Goal: Information Seeking & Learning: Learn about a topic

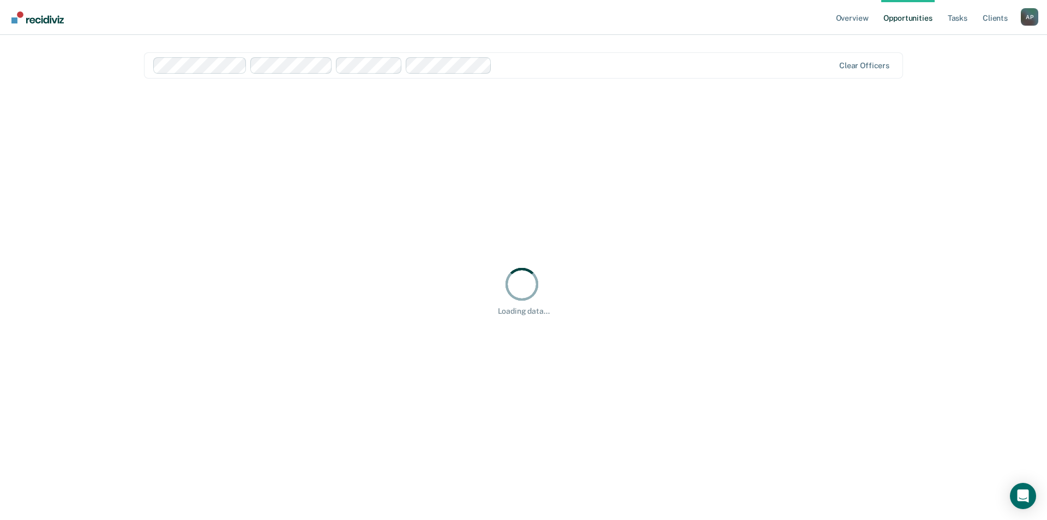
click at [905, 20] on link "Opportunities" at bounding box center [907, 17] width 53 height 35
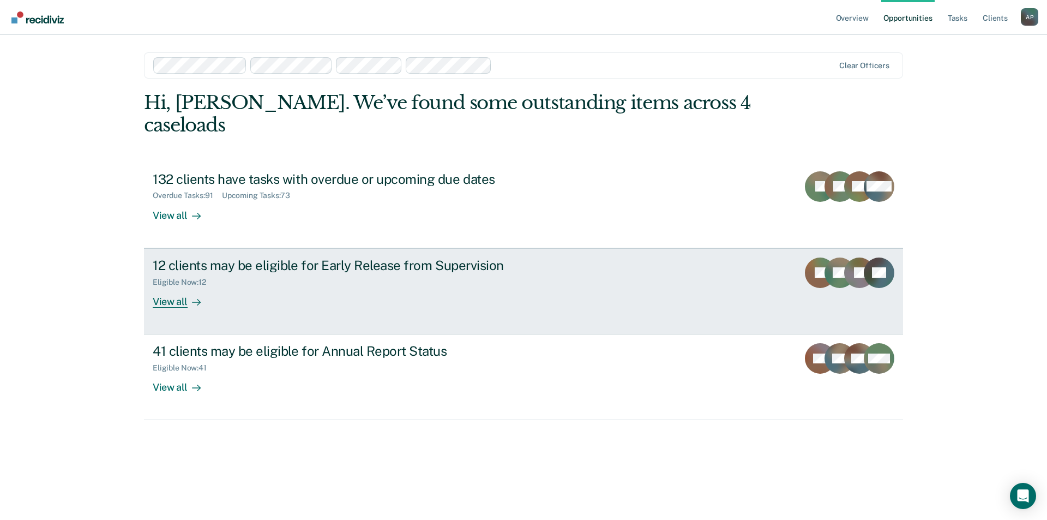
click at [411, 273] on div "Eligible Now : 12" at bounding box center [344, 280] width 383 height 14
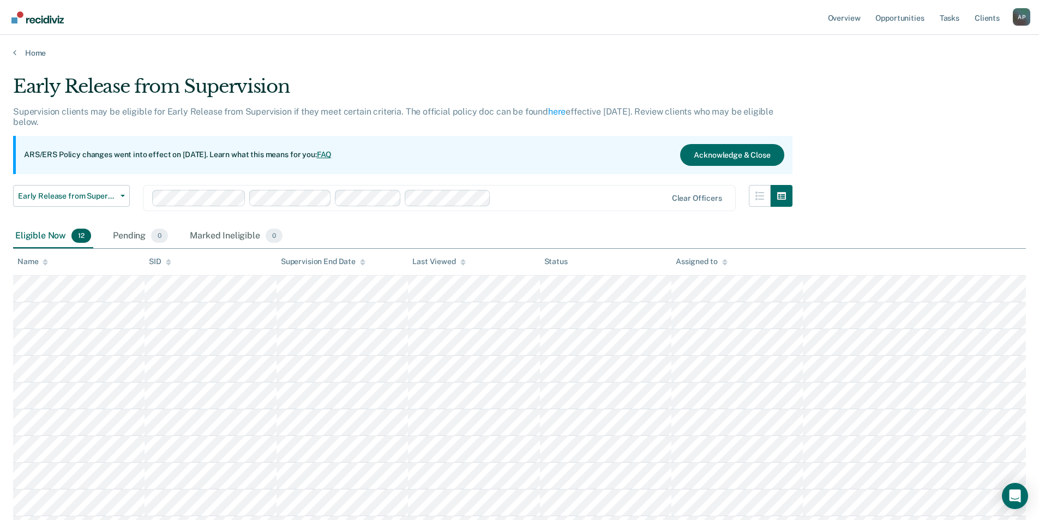
click at [169, 92] on div "Early Release from Supervision" at bounding box center [402, 90] width 779 height 31
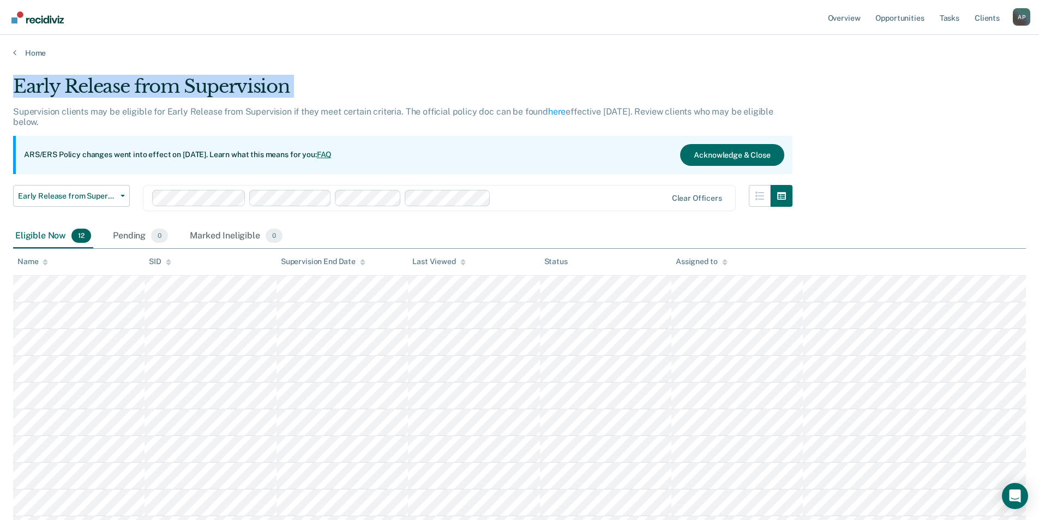
click at [169, 92] on div "Early Release from Supervision" at bounding box center [402, 90] width 779 height 31
copy div "Early Release from Supervision"
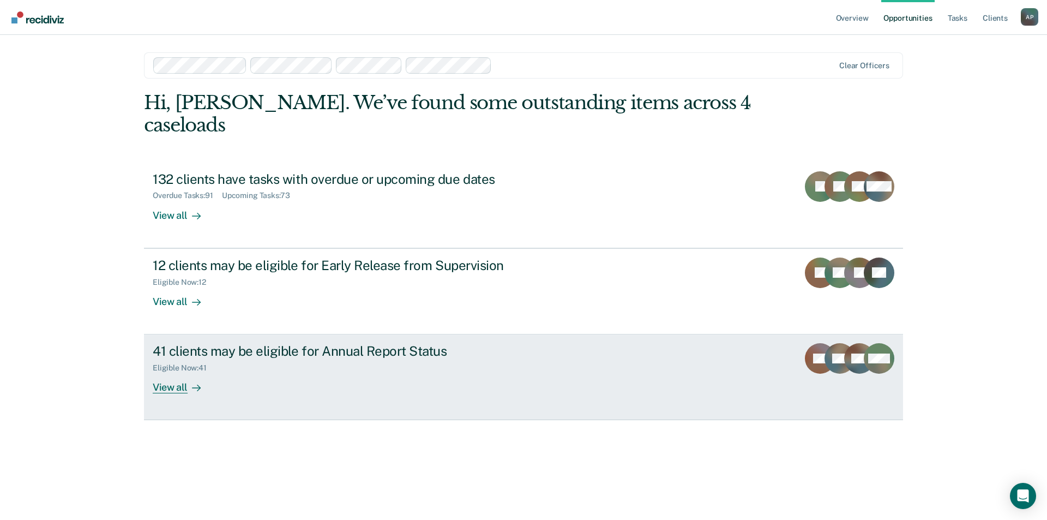
click at [173, 372] on div "View all" at bounding box center [183, 382] width 61 height 21
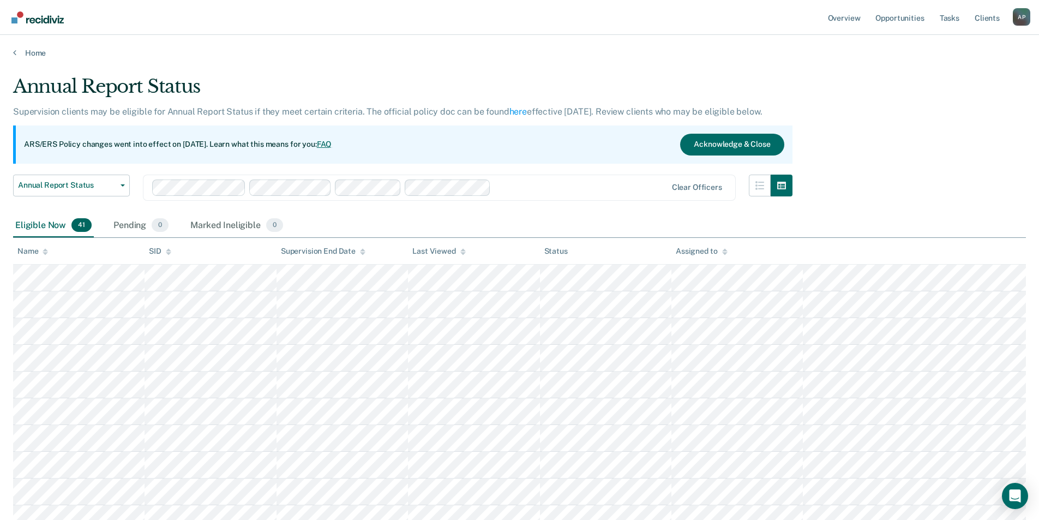
click at [156, 75] on div "Annual Report Status" at bounding box center [402, 90] width 779 height 31
copy div "Annual Report Status"
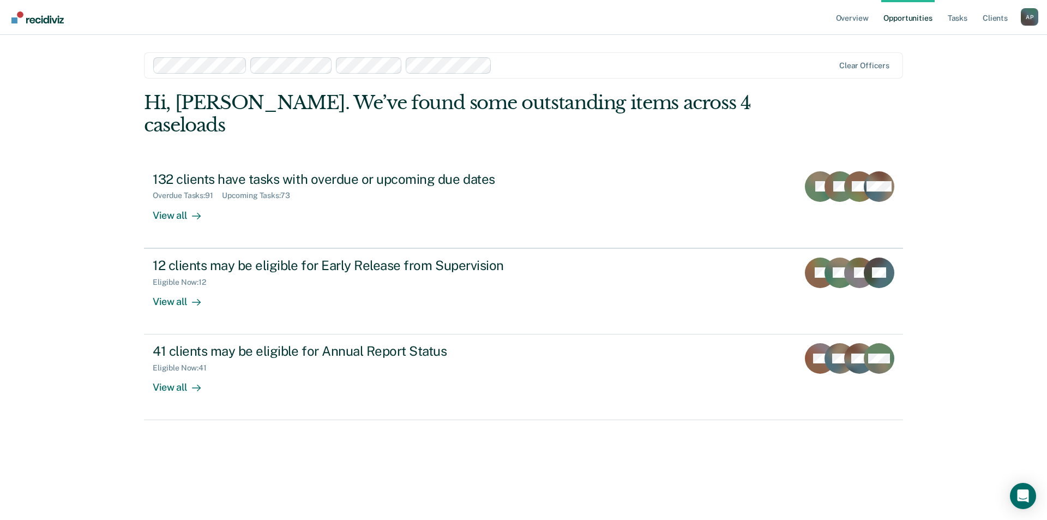
click at [931, 18] on link "Opportunities" at bounding box center [907, 17] width 53 height 35
